Goal: Information Seeking & Learning: Learn about a topic

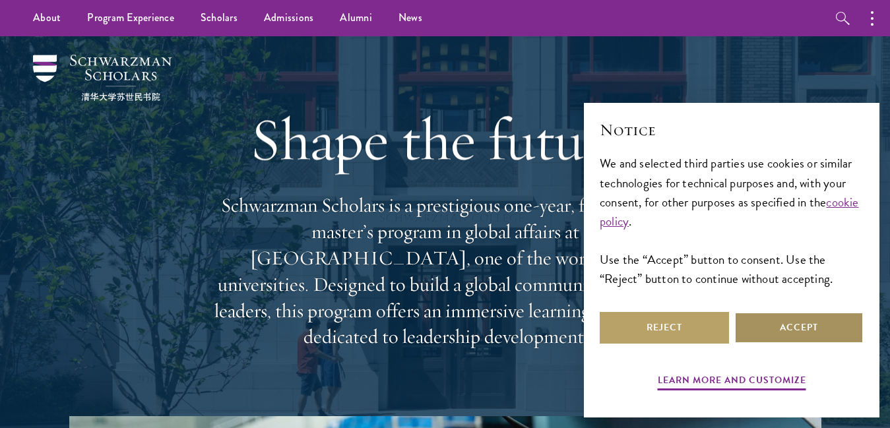
click at [819, 333] on button "Accept" at bounding box center [798, 328] width 129 height 32
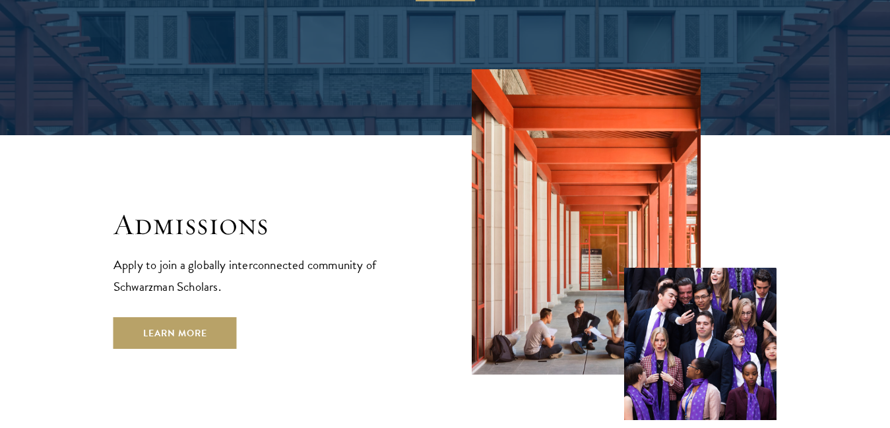
scroll to position [2101, 0]
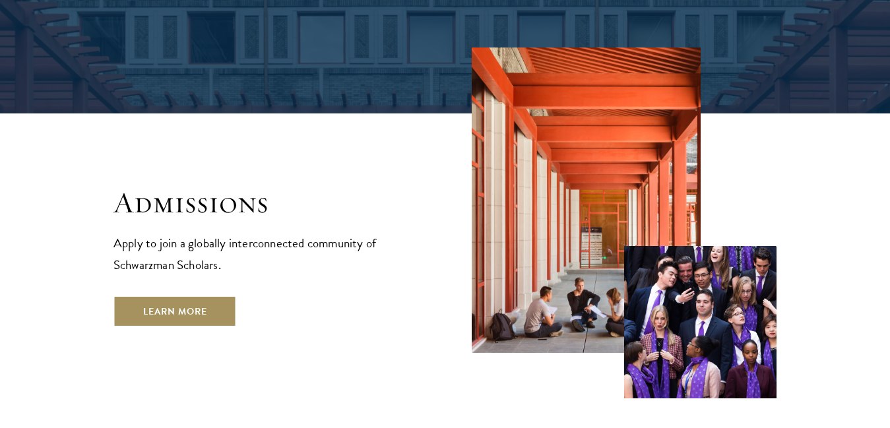
click at [179, 296] on link "Learn More" at bounding box center [174, 312] width 123 height 32
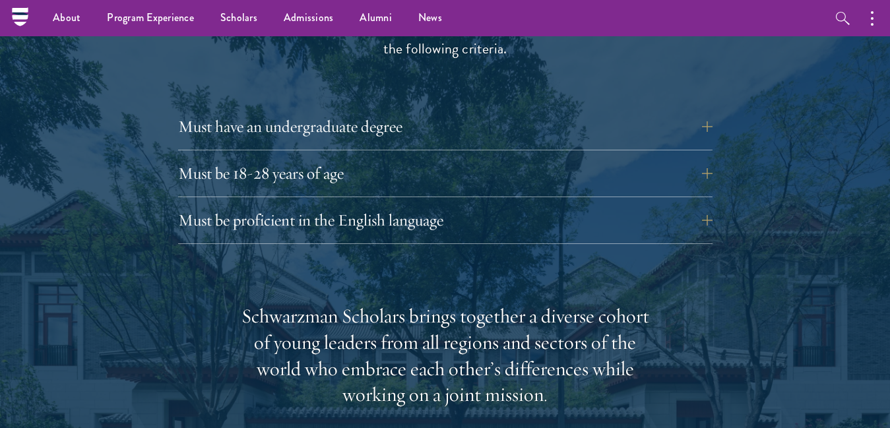
scroll to position [1820, 0]
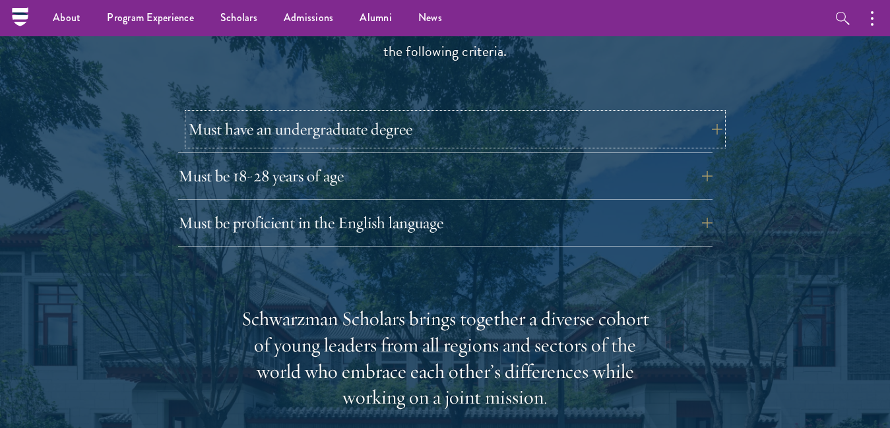
click at [712, 113] on button "Must have an undergraduate degree" at bounding box center [455, 129] width 534 height 32
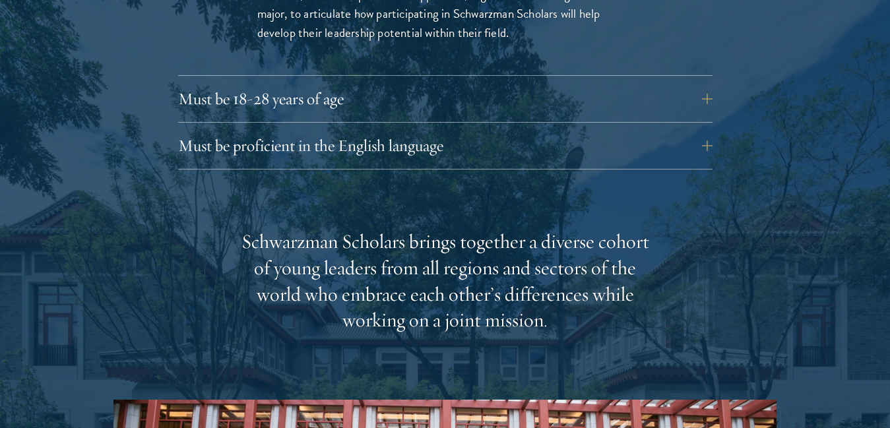
scroll to position [2118, 0]
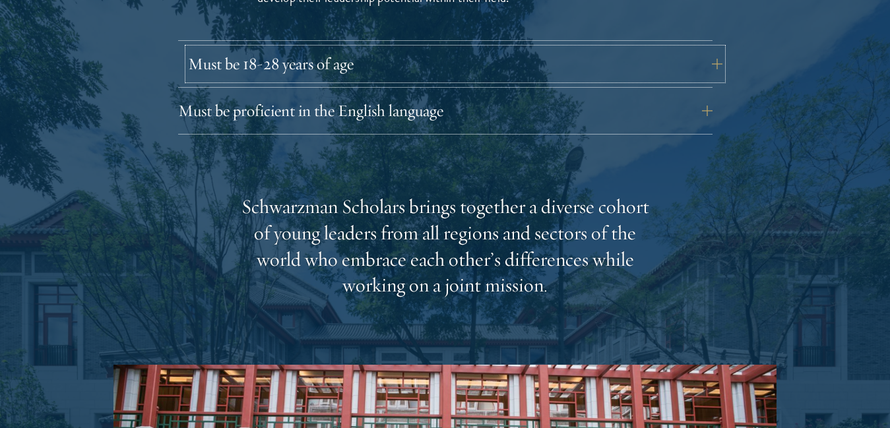
click at [718, 48] on button "Must be 18-28 years of age" at bounding box center [455, 64] width 534 height 32
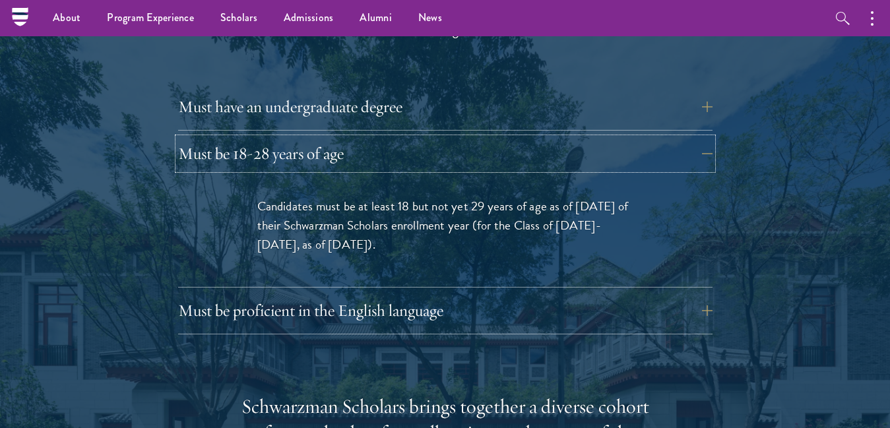
scroll to position [1465, 0]
